Goal: Task Accomplishment & Management: Use online tool/utility

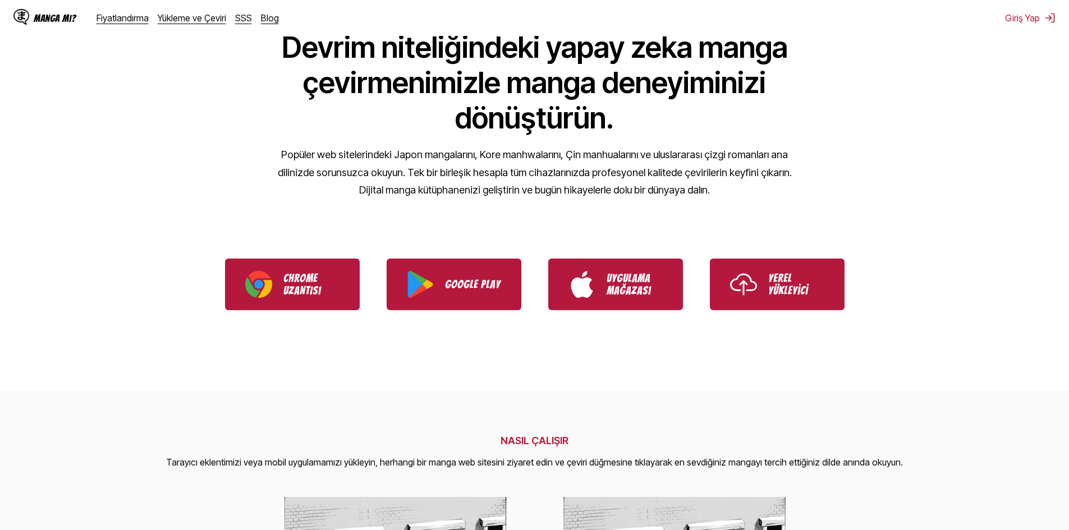
scroll to position [112, 0]
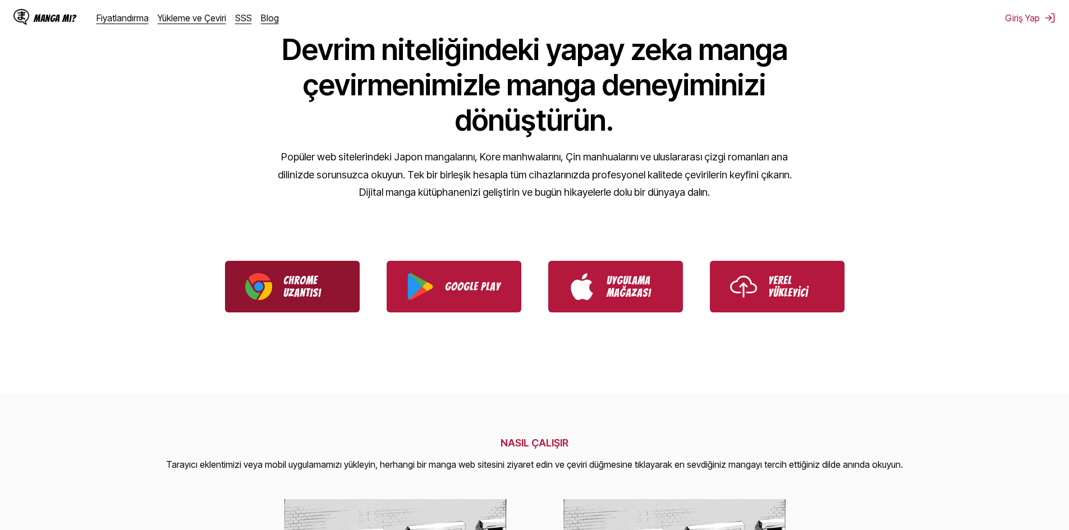
click at [296, 279] on font "Chrome" at bounding box center [300, 280] width 34 height 12
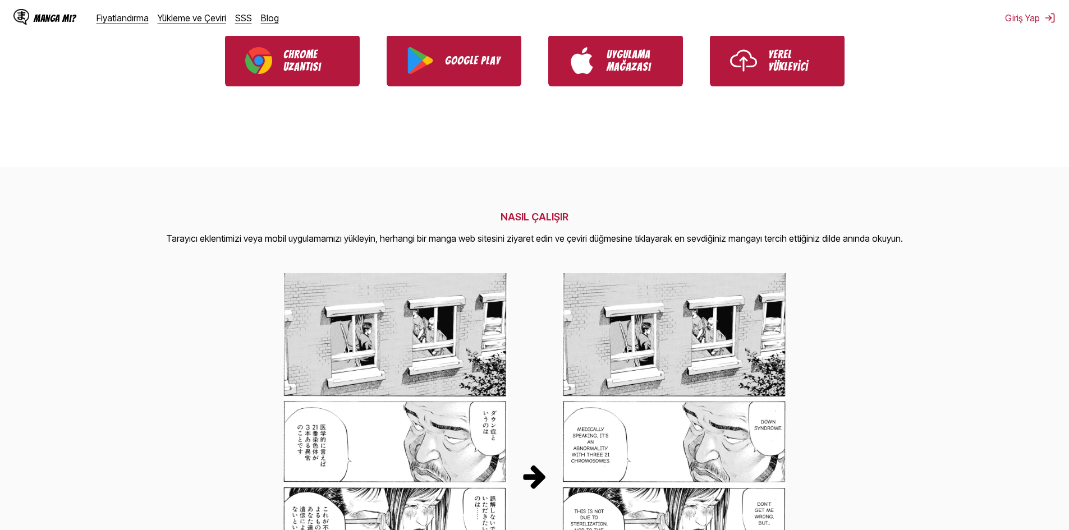
scroll to position [337, 0]
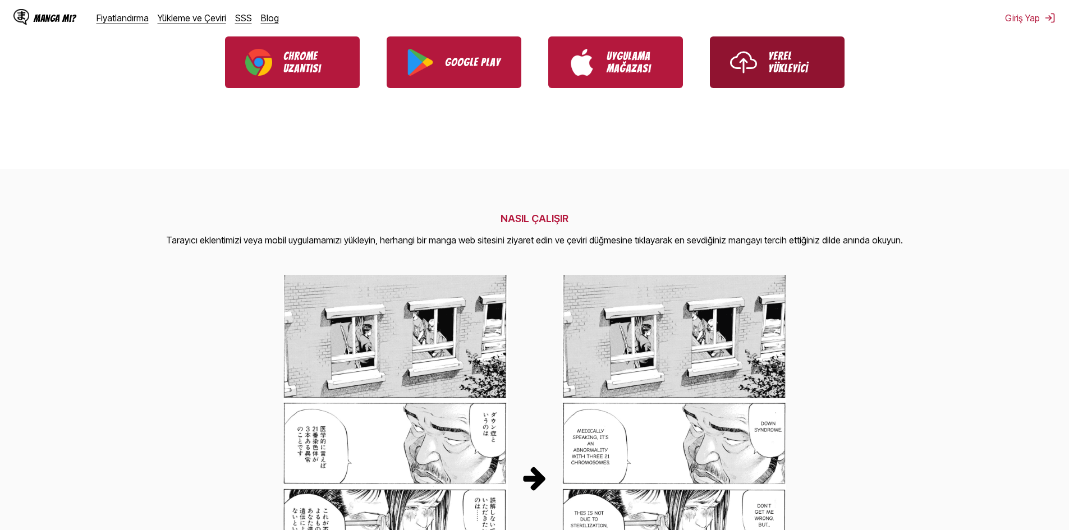
click at [787, 83] on link "Yerel Yükleyici" at bounding box center [777, 62] width 135 height 52
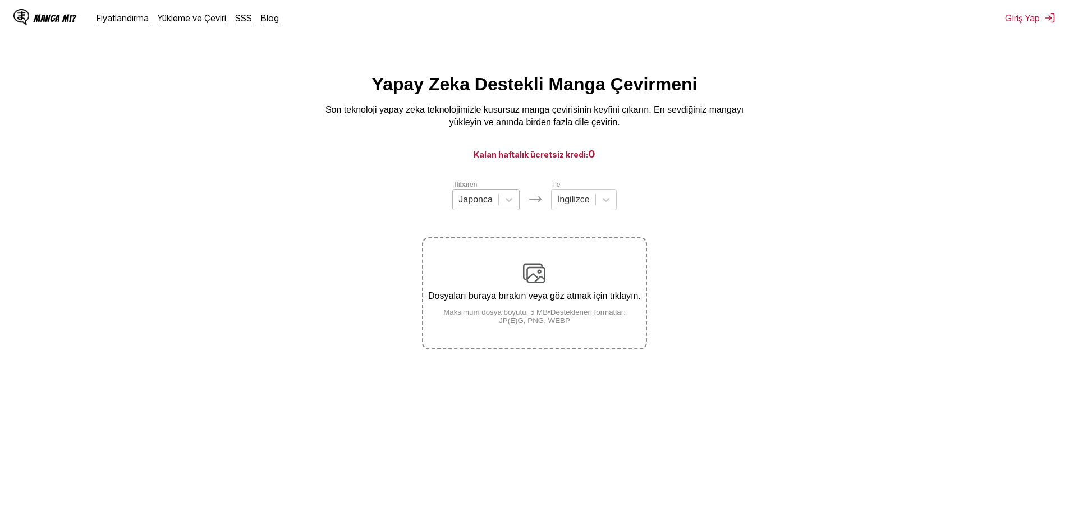
click at [490, 206] on div at bounding box center [476, 200] width 34 height 12
click at [477, 289] on font "İngilizce" at bounding box center [475, 284] width 33 height 10
click at [564, 206] on div at bounding box center [572, 200] width 33 height 12
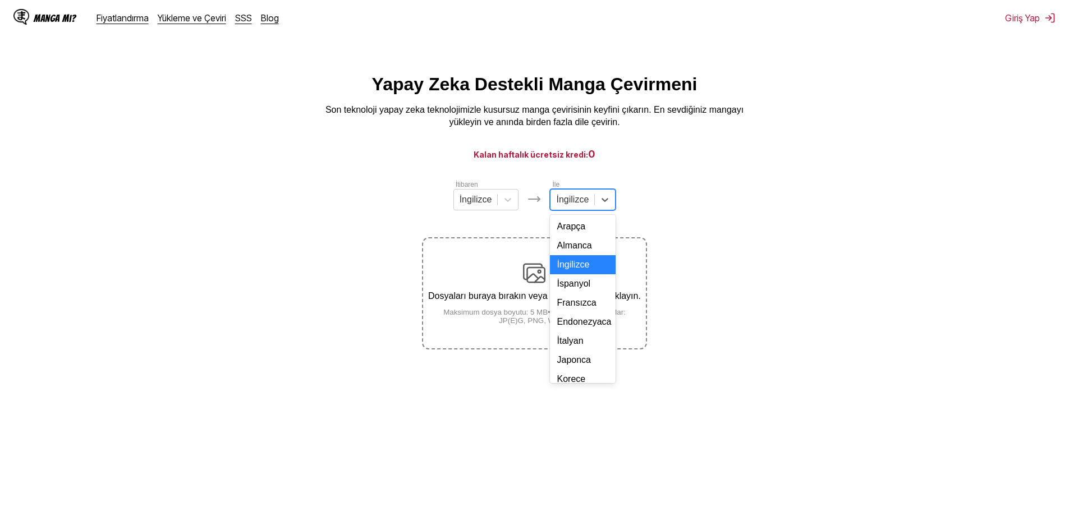
type input "*"
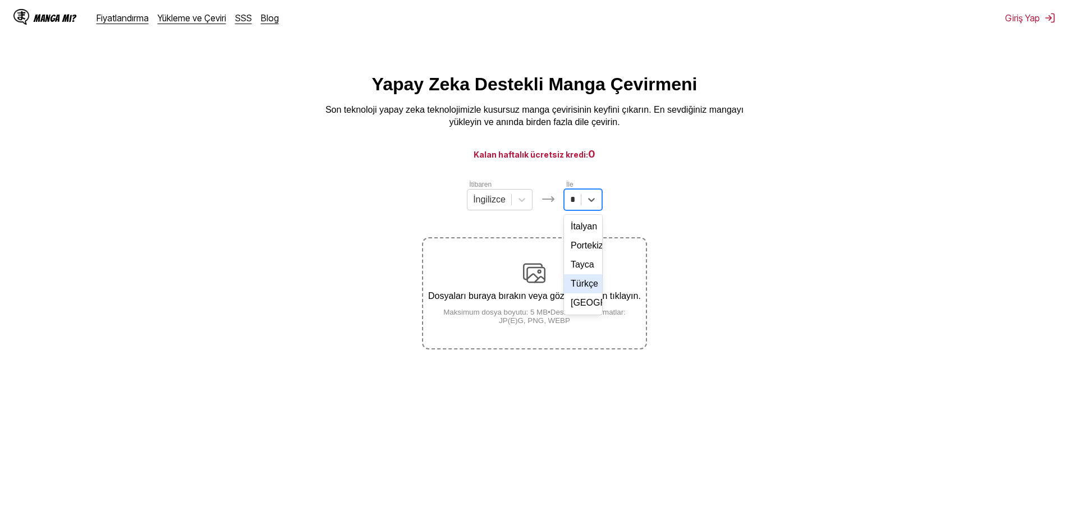
click at [575, 289] on font "Türkçe" at bounding box center [585, 284] width 28 height 10
click at [697, 276] on section "İtibaren İngilizce İle Türkçe seçeneği işaretli. Türkçe Dosyaları buraya bırakı…" at bounding box center [534, 264] width 1051 height 171
